Goal: Task Accomplishment & Management: Manage account settings

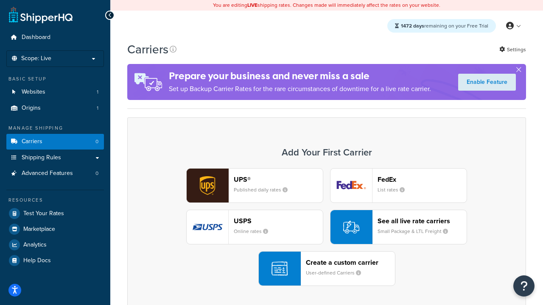
click at [326, 227] on div "UPS® Published daily rates FedEx List rates USPS Online rates See all live rate…" at bounding box center [326, 227] width 381 height 118
click at [422, 179] on header "FedEx" at bounding box center [421, 180] width 89 height 8
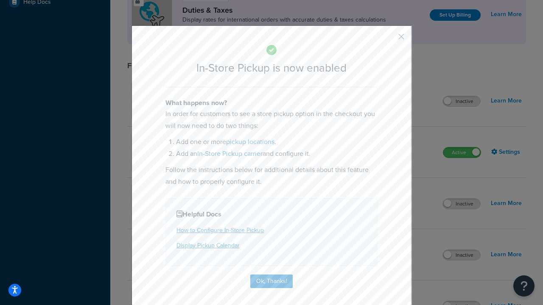
click at [388, 39] on button "button" at bounding box center [389, 40] width 2 height 2
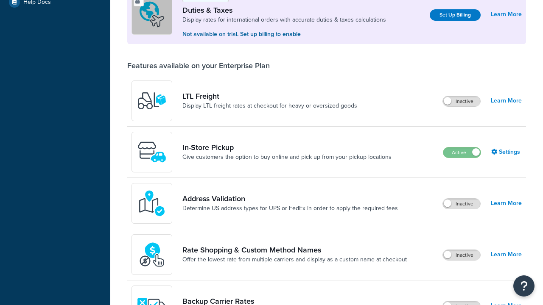
scroll to position [259, 0]
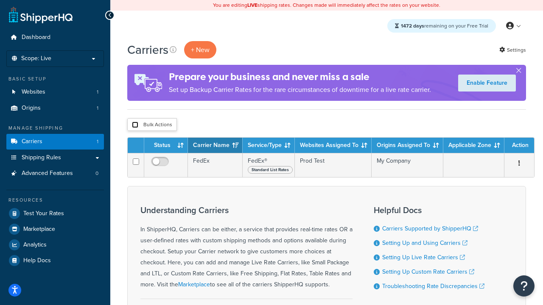
click at [135, 125] on input "checkbox" at bounding box center [135, 125] width 6 height 6
checkbox input "true"
click at [0, 0] on button "Delete" at bounding box center [0, 0] width 0 height 0
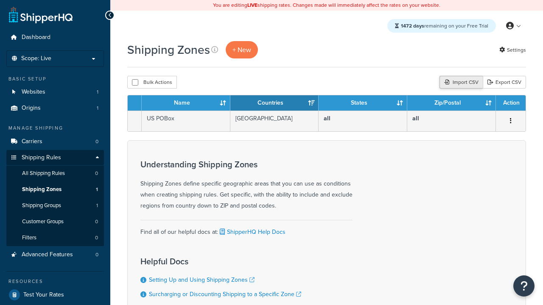
click at [460, 83] on div "Import CSV" at bounding box center [460, 82] width 43 height 13
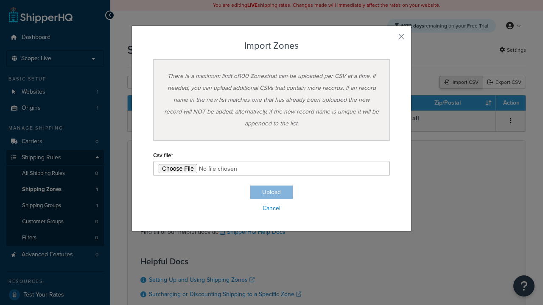
type input "C:\fakepath\importZonesFailure.csv"
click at [271, 192] on button "Upload" at bounding box center [271, 193] width 42 height 14
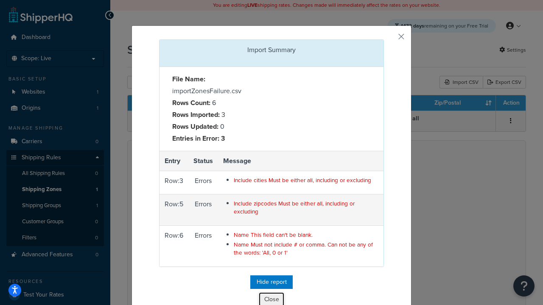
click at [271, 298] on button "Close" at bounding box center [271, 300] width 25 height 14
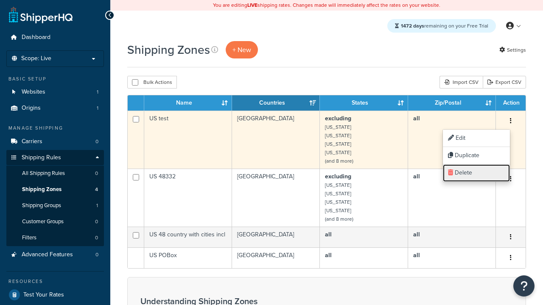
click at [476, 173] on link "Delete" at bounding box center [476, 172] width 67 height 17
